Goal: Task Accomplishment & Management: Manage account settings

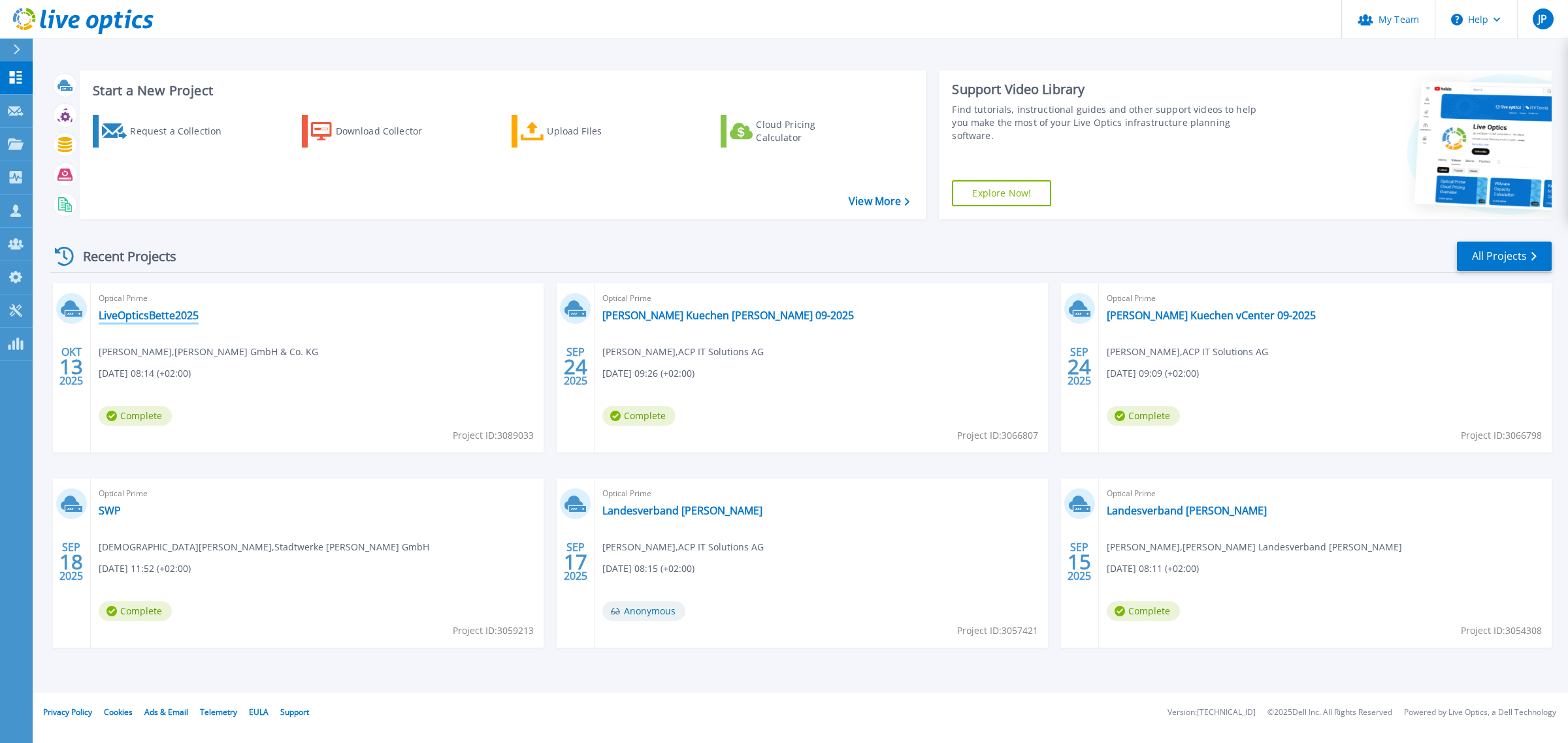
click at [173, 317] on link "LiveOpticsBette2025" at bounding box center [148, 315] width 100 height 13
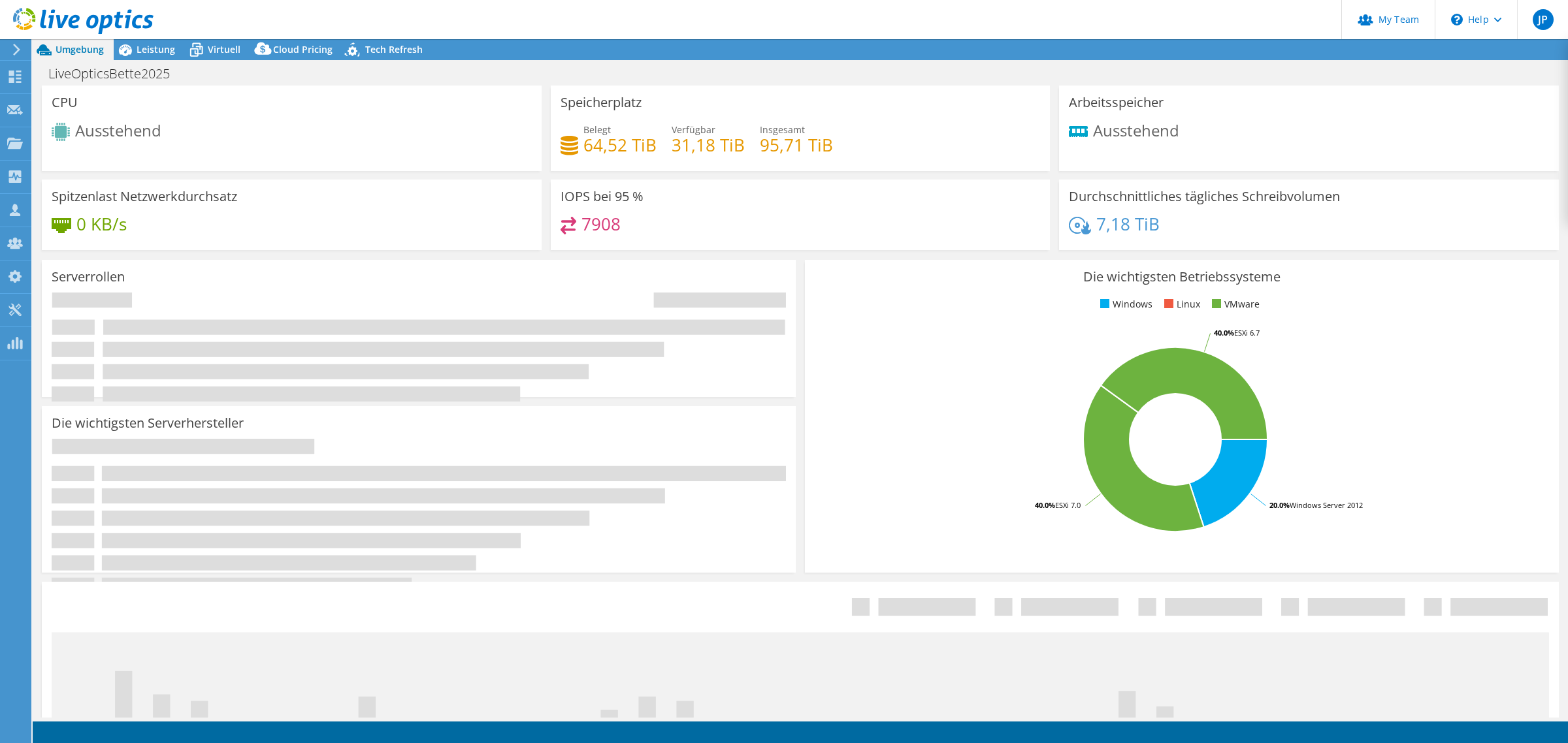
select select "USD"
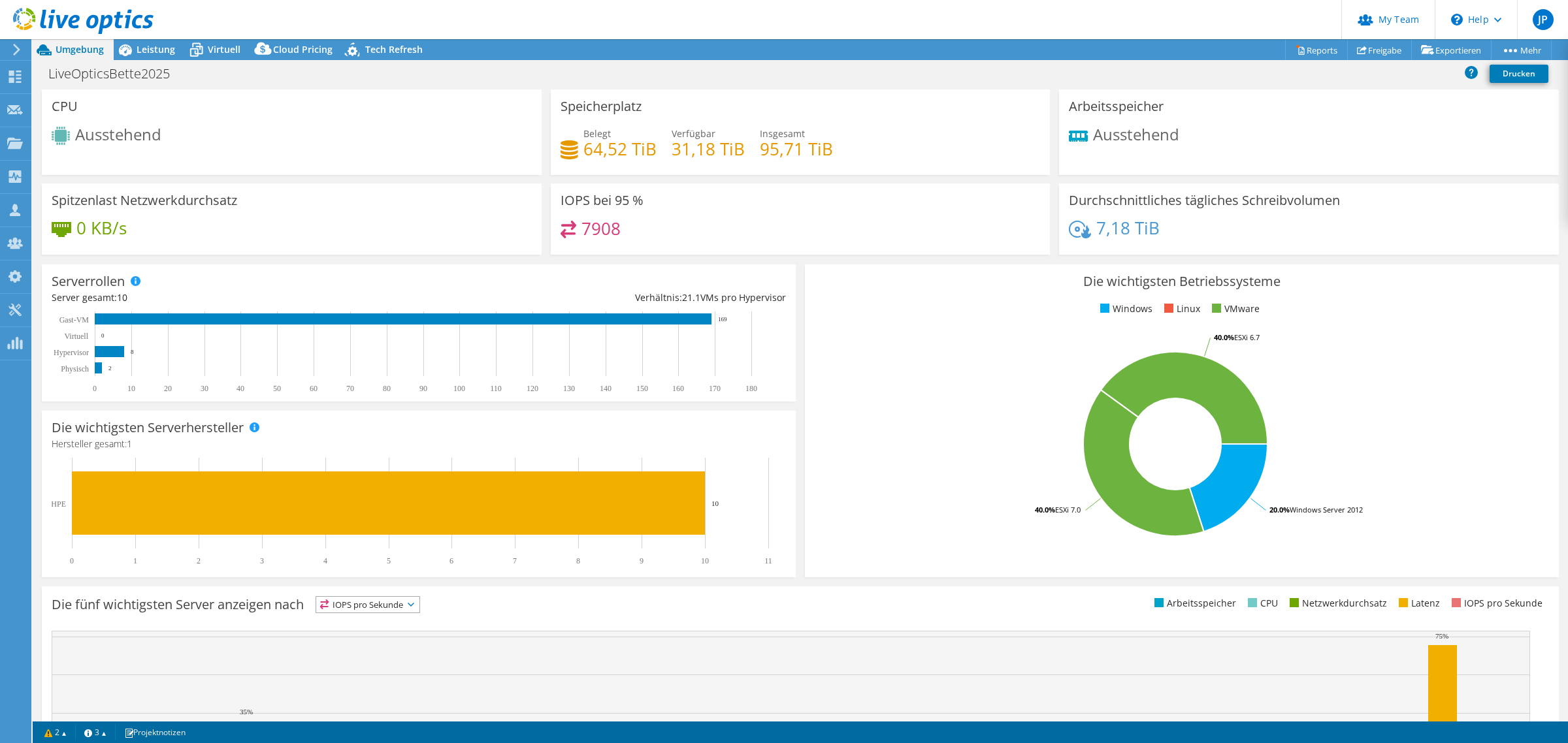
click at [0, 0] on link "Projektdetails" at bounding box center [0, 0] width 0 height 0
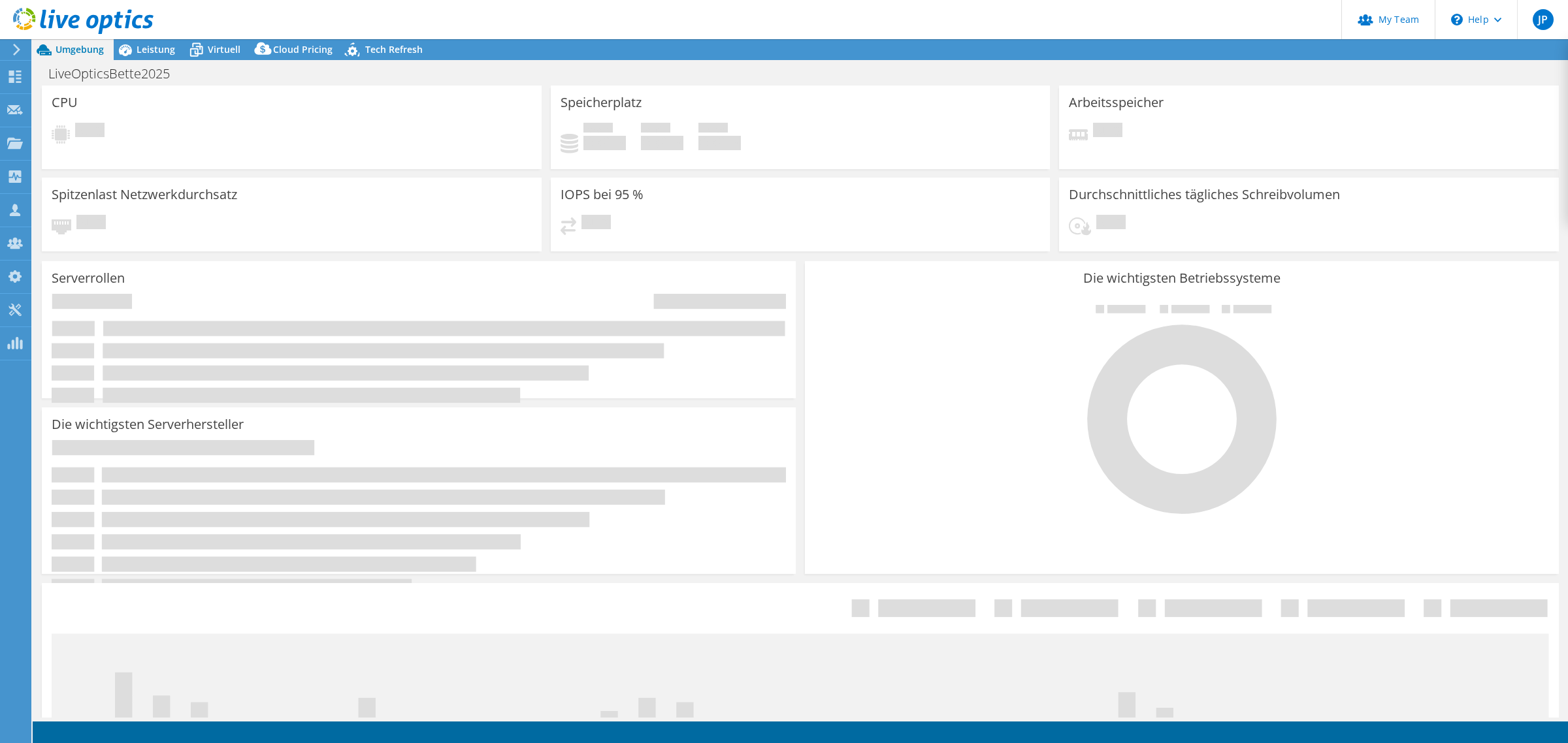
select select "USD"
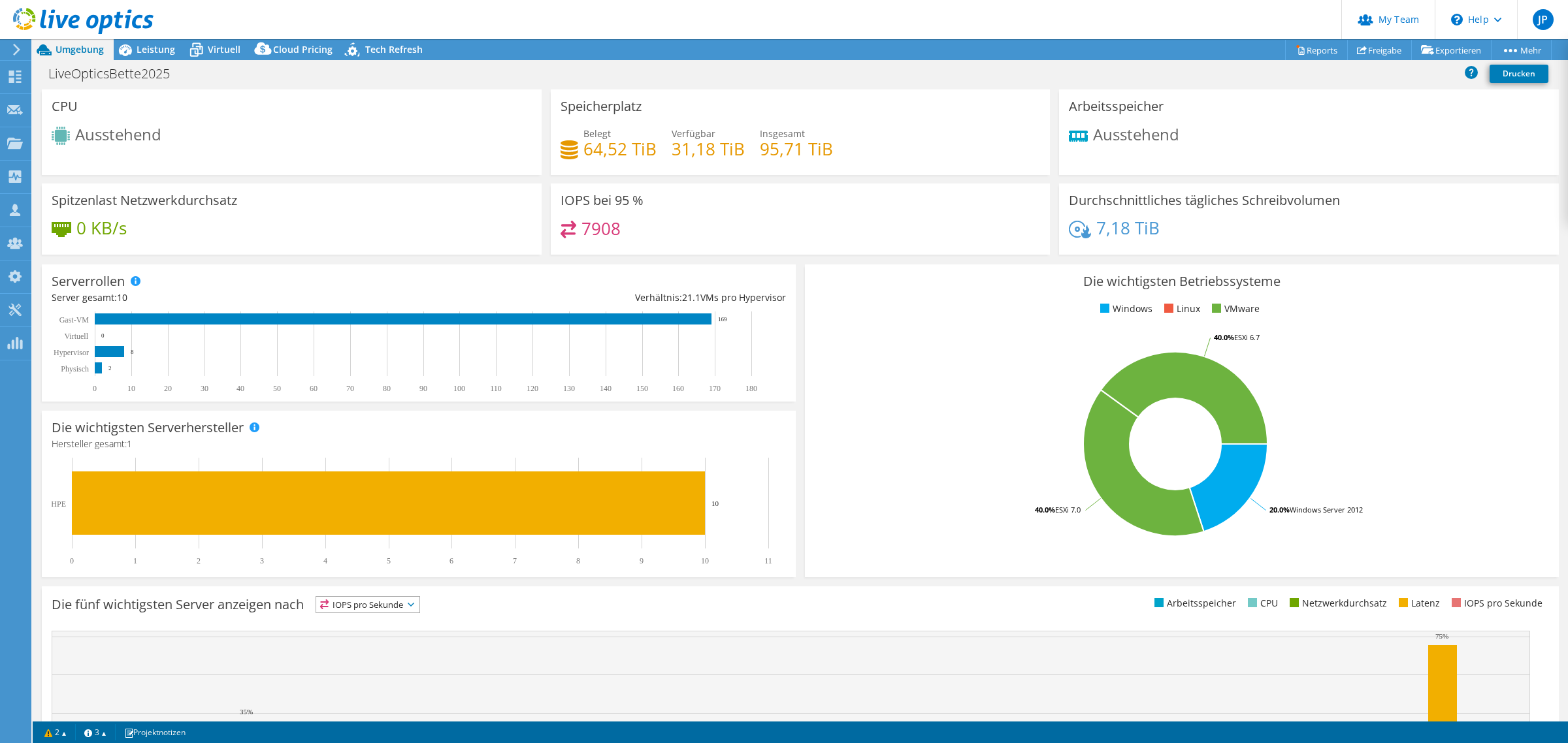
drag, startPoint x: 107, startPoint y: 12, endPoint x: 448, endPoint y: 25, distance: 341.2
click at [448, 25] on header "JP Partner-Teamadministrator Jörg Prior joerg.prior@acp.de ACP IT Solutions AG …" at bounding box center [784, 19] width 1568 height 39
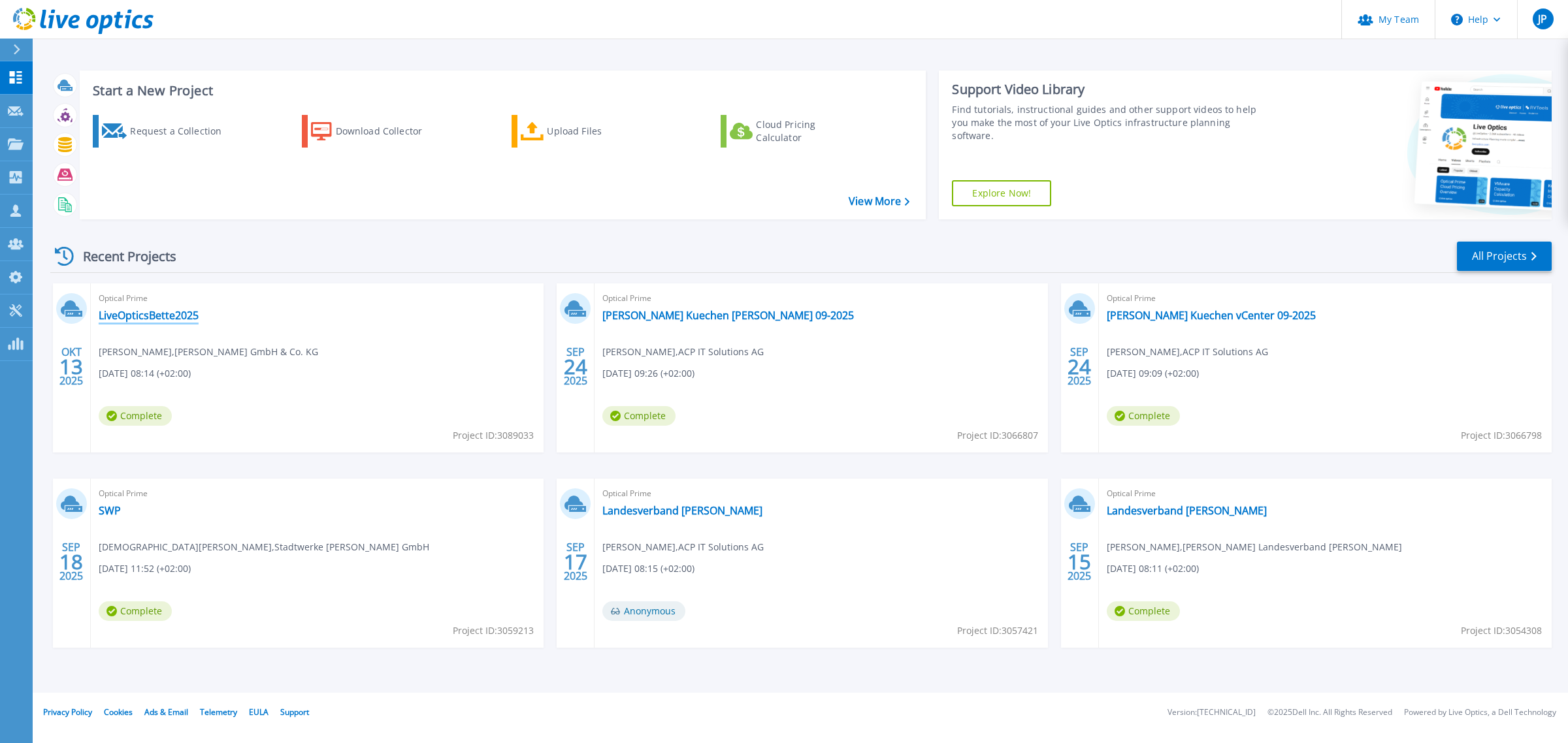
click at [152, 311] on link "LiveOpticsBette2025" at bounding box center [148, 315] width 100 height 13
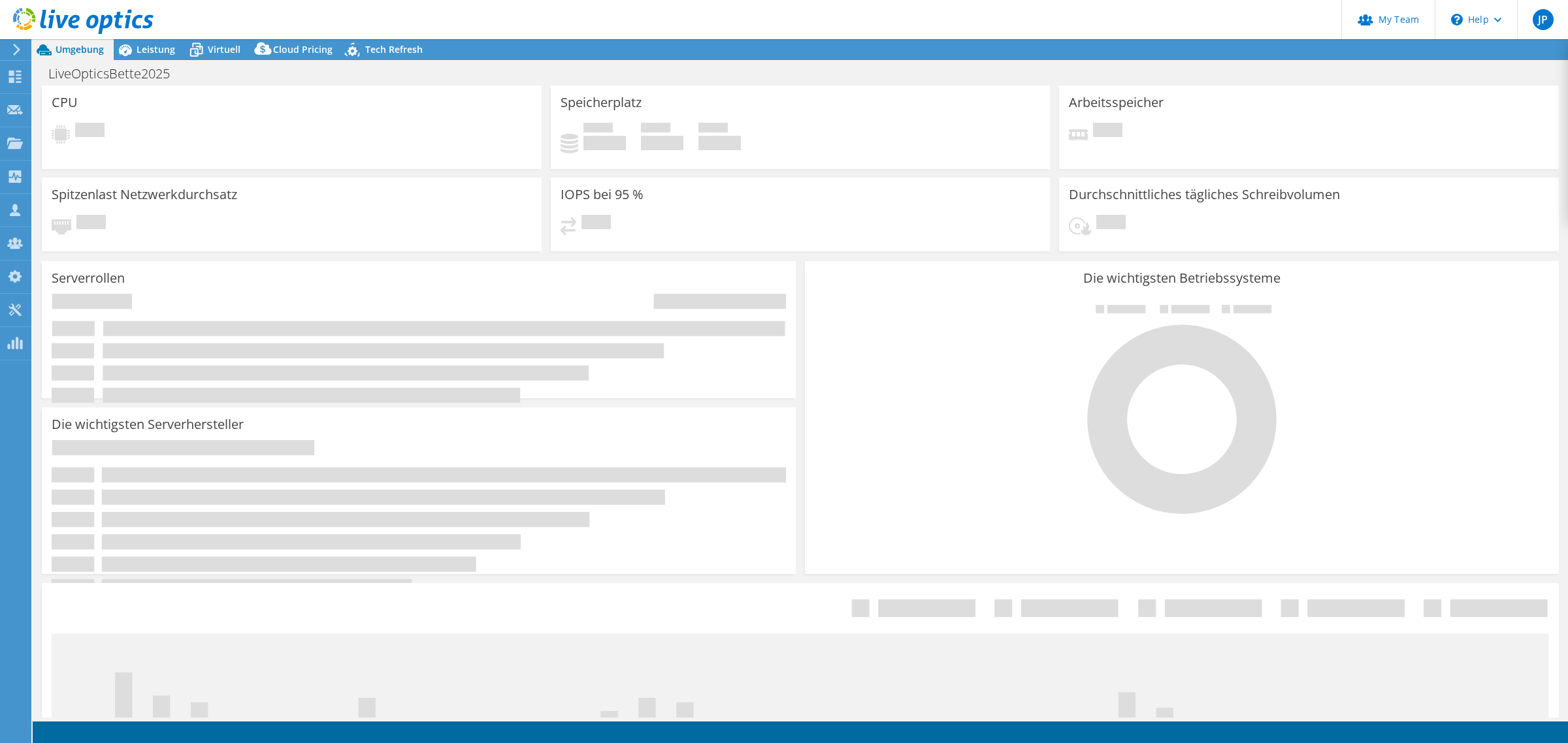
select select "USD"
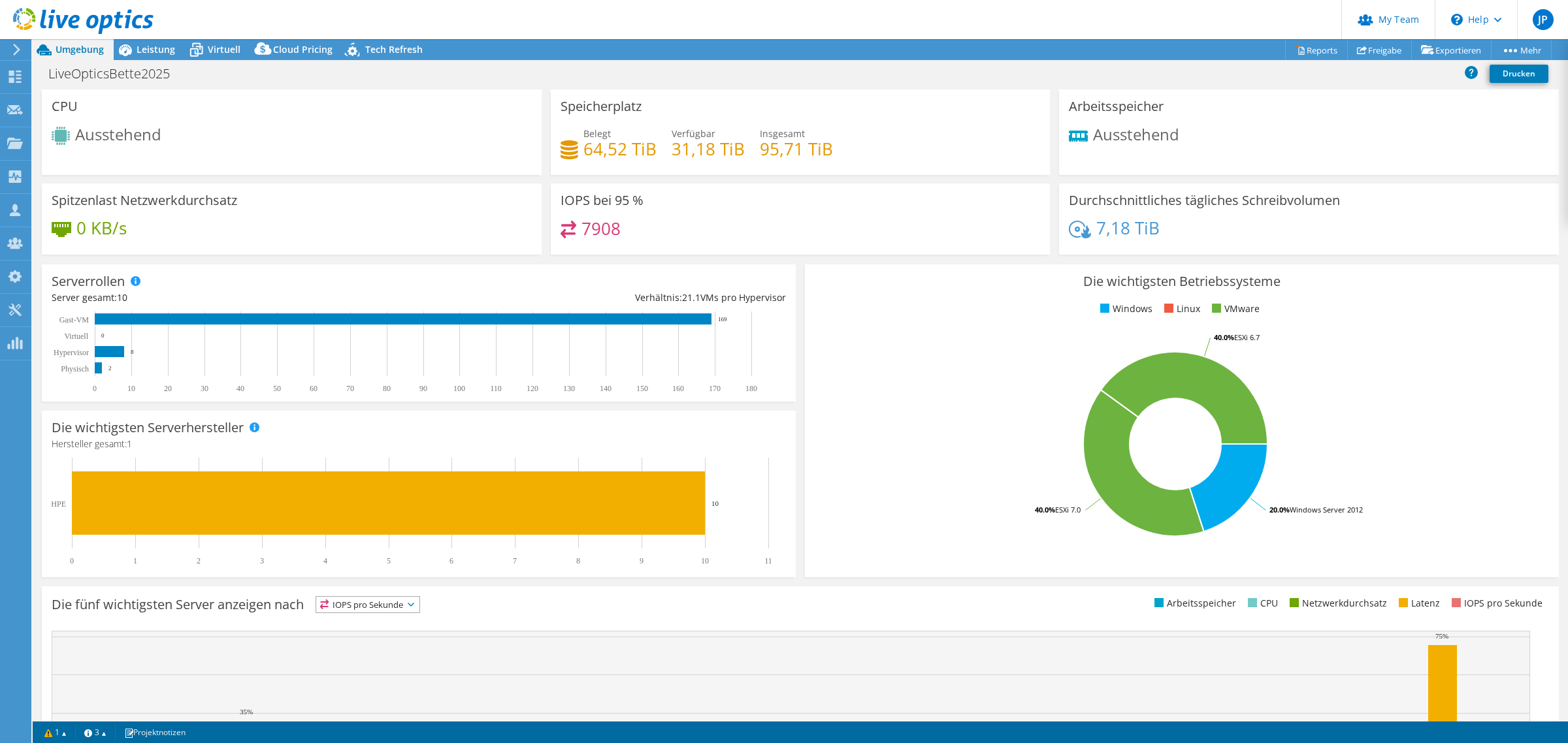
click at [0, 0] on link "Projektdetails" at bounding box center [0, 0] width 0 height 0
